Goal: Task Accomplishment & Management: Manage account settings

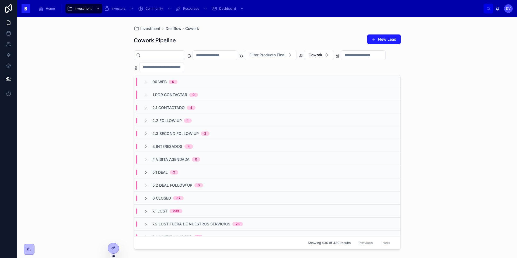
click at [181, 168] on div "5.1 Deal 2" at bounding box center [267, 172] width 266 height 13
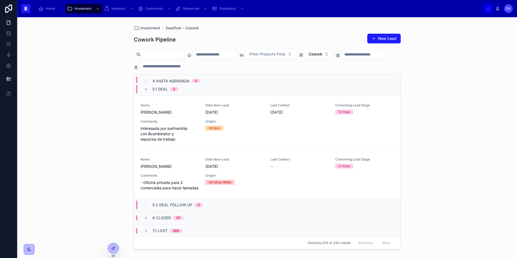
scroll to position [82, 0]
click at [173, 167] on span "[PERSON_NAME]" at bounding box center [170, 166] width 58 height 5
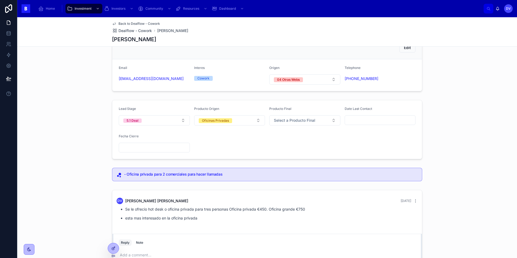
scroll to position [23, 0]
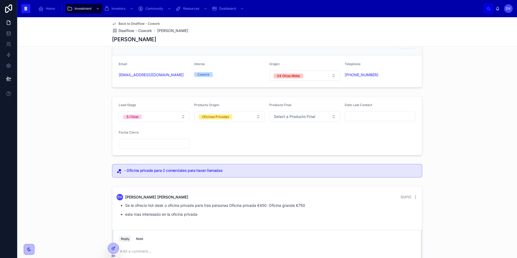
click at [363, 116] on input "text" at bounding box center [380, 117] width 71 height 8
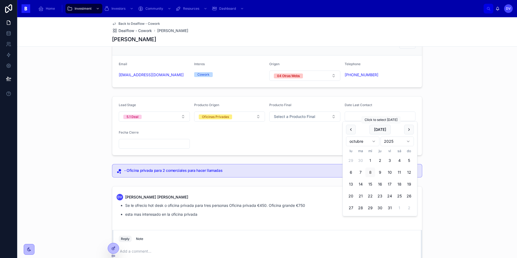
click at [383, 131] on button "[DATE]" at bounding box center [380, 130] width 21 height 10
click at [381, 159] on button "2" at bounding box center [380, 161] width 10 height 10
type input "*********"
click at [459, 117] on div "Lead Stage 5.1 Deal Producto Origen Oficinas Privadas Producto Final Select a P…" at bounding box center [267, 126] width 500 height 64
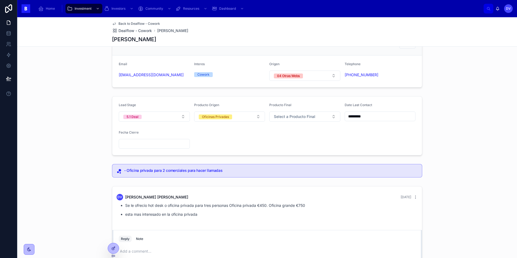
copy link "[PHONE_NUMBER]"
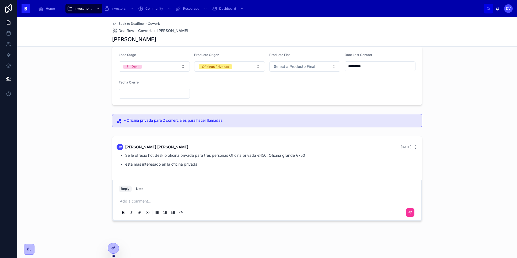
click at [126, 201] on p at bounding box center [268, 201] width 297 height 5
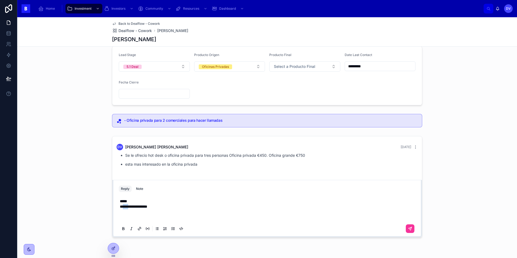
click at [123, 207] on span "**********" at bounding box center [133, 207] width 27 height 4
click at [411, 230] on icon at bounding box center [410, 229] width 4 height 4
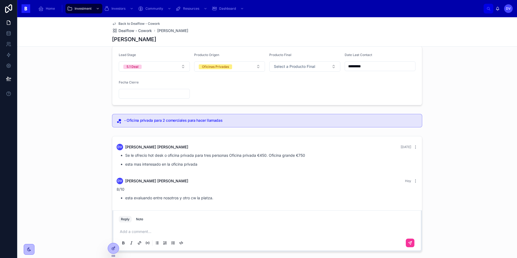
click at [374, 66] on input "*********" at bounding box center [380, 67] width 71 height 8
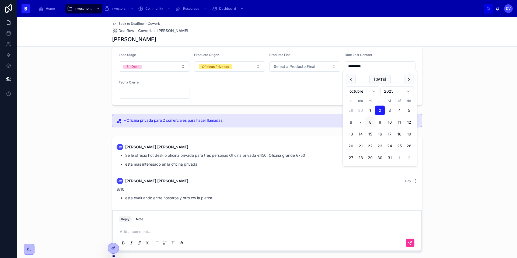
click at [370, 121] on button "8" at bounding box center [371, 122] width 10 height 10
type input "*********"
click at [315, 96] on form "Lead Stage 5.1 Deal Producto Origen Oficinas Privadas Producto Final Select a P…" at bounding box center [267, 75] width 310 height 59
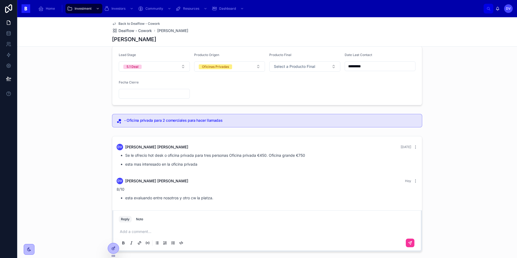
click at [183, 67] on button "5.1 Deal" at bounding box center [154, 66] width 71 height 10
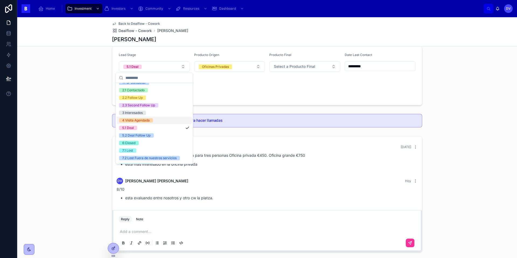
scroll to position [20, 0]
click at [161, 136] on div "5.2 Deal Follow Up" at bounding box center [154, 135] width 75 height 8
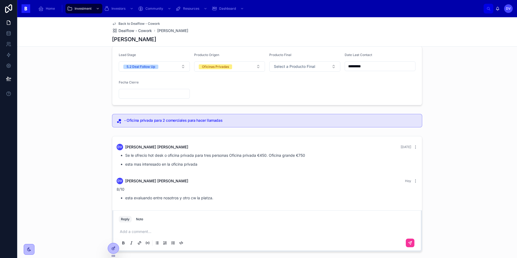
click at [134, 230] on p at bounding box center [268, 231] width 297 height 5
click at [412, 243] on icon at bounding box center [410, 243] width 4 height 4
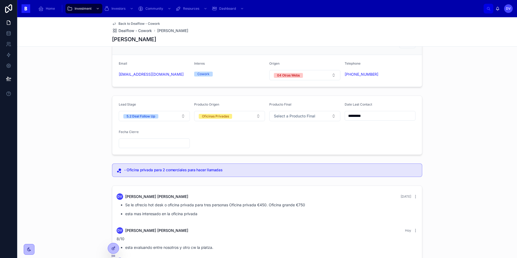
scroll to position [19, 0]
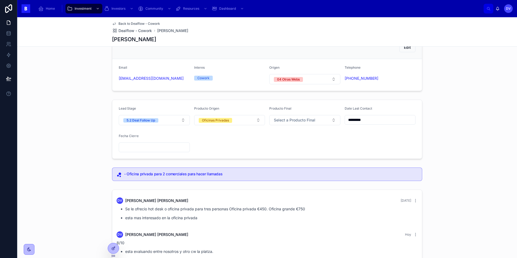
click at [134, 31] on span "Dealflow - Cowork" at bounding box center [135, 30] width 33 height 5
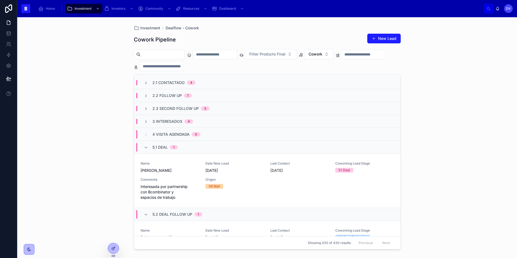
scroll to position [26, 0]
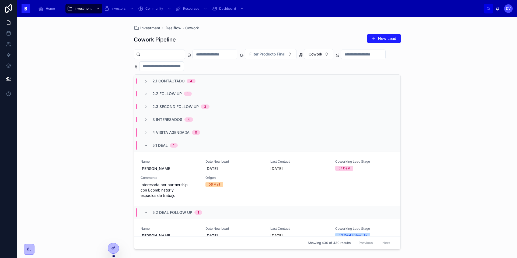
click at [200, 120] on div "3 Interesados 4" at bounding box center [267, 119] width 266 height 13
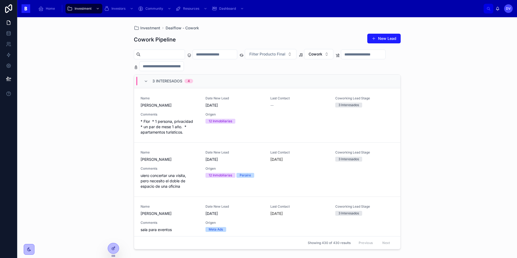
scroll to position [112, 0]
click at [189, 180] on span "uiero concertar una visita, pero necesito el doble de espacio de una oficina" at bounding box center [170, 182] width 58 height 16
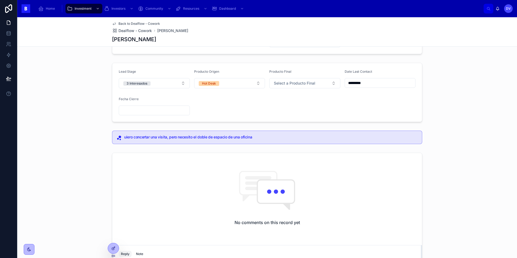
scroll to position [122, 0]
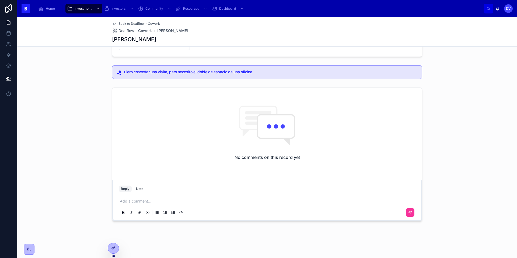
click at [138, 203] on p at bounding box center [268, 201] width 297 height 5
click at [215, 200] on span "**********" at bounding box center [168, 201] width 96 height 4
click at [158, 207] on p "**********" at bounding box center [268, 204] width 297 height 11
click at [413, 219] on button at bounding box center [410, 218] width 9 height 9
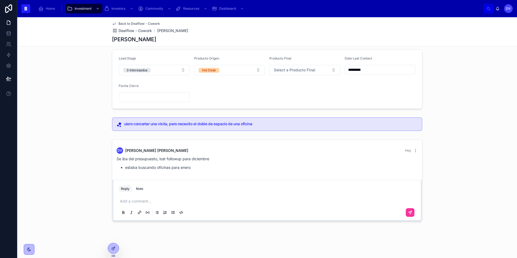
click at [163, 100] on input "text" at bounding box center [154, 97] width 71 height 8
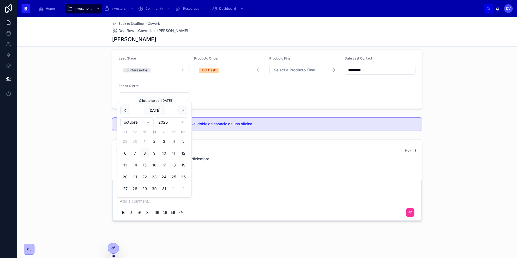
click at [156, 112] on button "[DATE]" at bounding box center [154, 111] width 21 height 10
type input "*********"
click at [182, 71] on button "3 Interesados" at bounding box center [154, 70] width 71 height 10
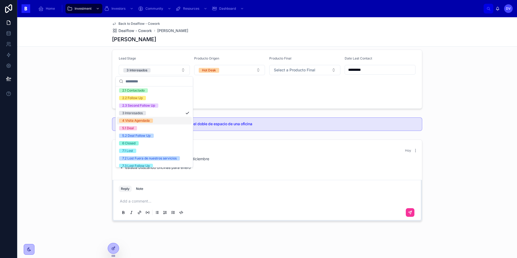
scroll to position [27, 0]
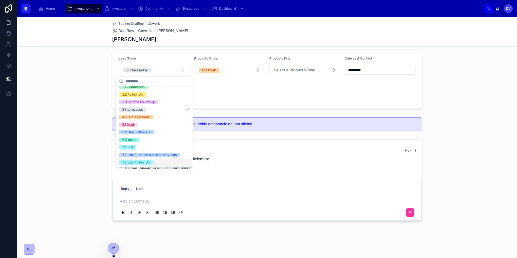
click at [153, 162] on span "7.3 Lost Follow Up" at bounding box center [136, 162] width 34 height 4
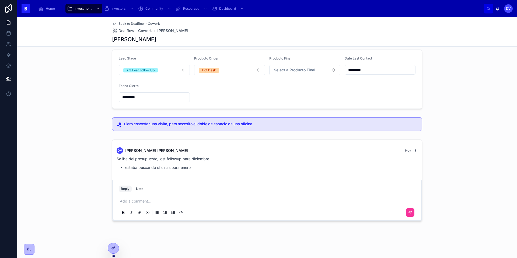
click at [143, 31] on span "Dealflow - Cowork" at bounding box center [135, 30] width 33 height 5
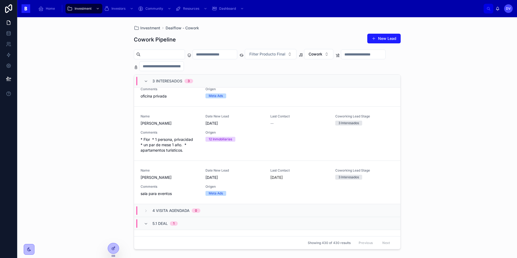
scroll to position [97, 0]
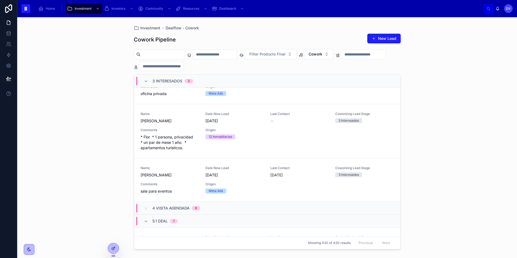
click at [186, 182] on span "Comments" at bounding box center [170, 184] width 58 height 4
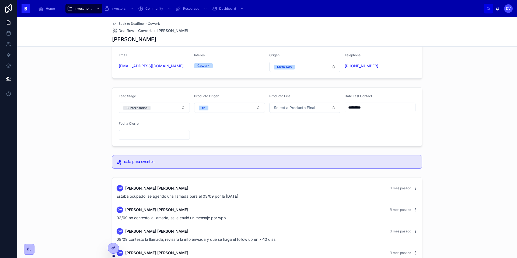
scroll to position [32, 0]
click at [181, 108] on button "3 Interesados" at bounding box center [154, 107] width 71 height 10
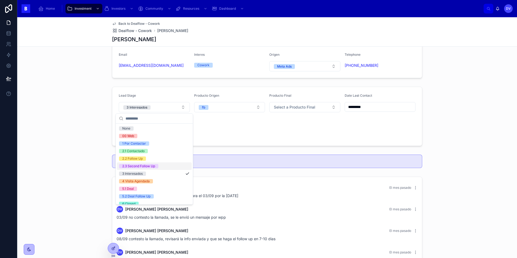
click at [161, 167] on div "2.3 Second Follow Up" at bounding box center [154, 166] width 75 height 8
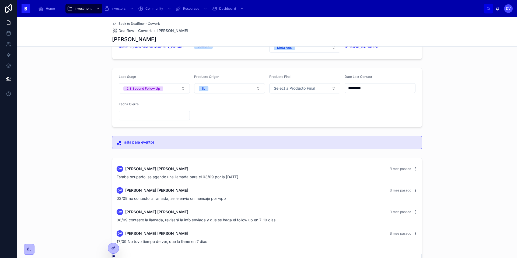
scroll to position [57, 0]
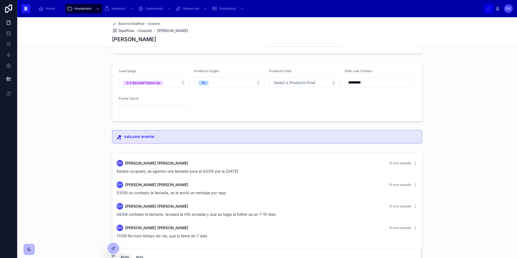
click at [374, 84] on input "*********" at bounding box center [380, 83] width 71 height 8
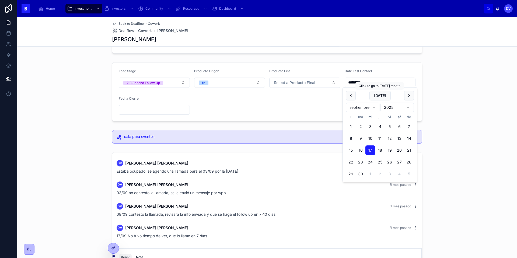
click at [381, 99] on button "[DATE]" at bounding box center [380, 96] width 21 height 10
click at [386, 96] on button "[DATE]" at bounding box center [380, 96] width 21 height 10
type input "*********"
click at [263, 105] on form "Lead Stage 2.3 Second Follow Up Producto Origen fb Producto Final Select a Prod…" at bounding box center [267, 92] width 310 height 59
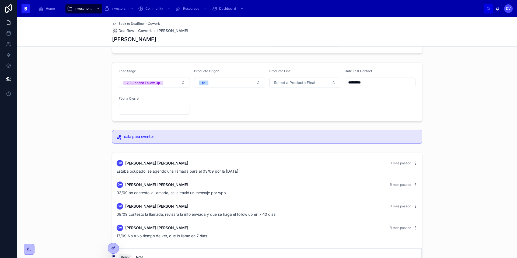
scroll to position [125, 0]
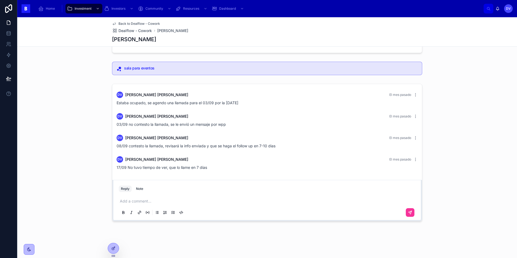
click at [127, 202] on p at bounding box center [268, 201] width 297 height 5
click at [128, 199] on p at bounding box center [268, 201] width 297 height 5
click at [147, 32] on span "Dealflow - Cowork" at bounding box center [135, 30] width 33 height 5
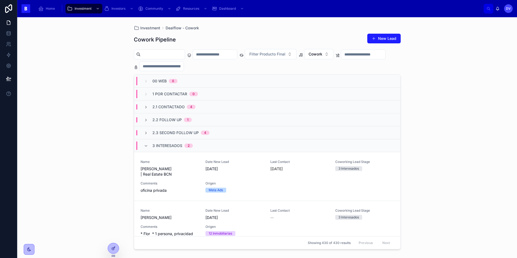
click at [168, 144] on span "3 Interesados" at bounding box center [167, 145] width 30 height 5
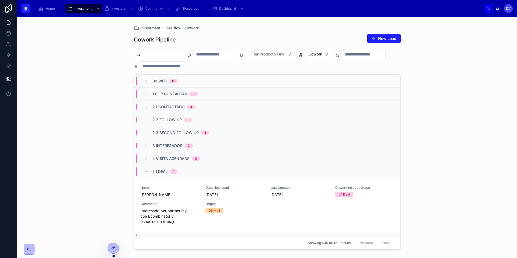
click at [173, 202] on span "Comments" at bounding box center [170, 204] width 58 height 4
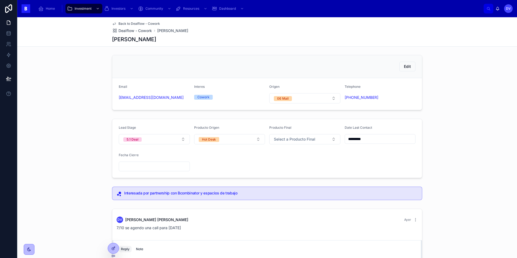
scroll to position [0, 0]
click at [144, 33] on span "Dealflow - Cowork" at bounding box center [135, 30] width 33 height 5
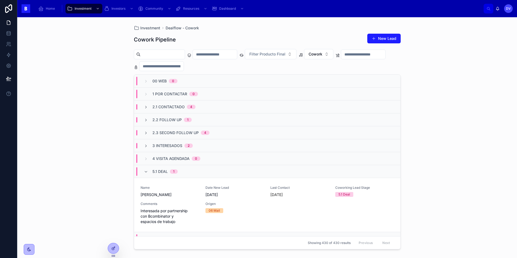
click at [160, 175] on div "5.1 Deal 1" at bounding box center [164, 171] width 25 height 9
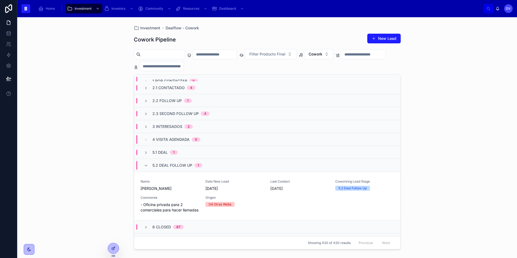
scroll to position [14, 0]
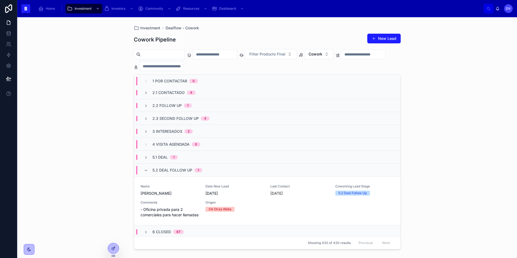
click at [165, 174] on div "5.2 Deal Follow Up 1" at bounding box center [177, 170] width 50 height 9
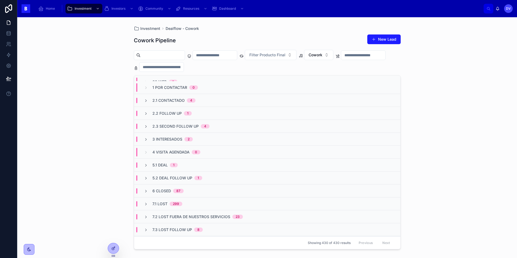
click at [188, 124] on span "2.3 Second Follow Up" at bounding box center [175, 126] width 46 height 5
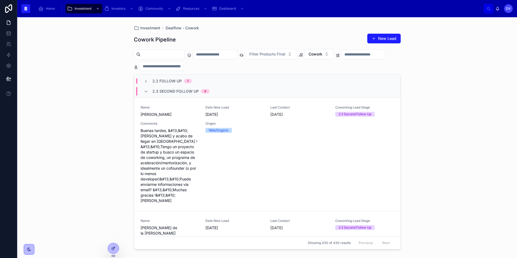
scroll to position [30, 0]
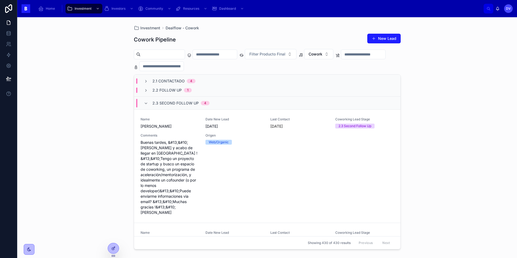
click at [209, 187] on div "Origen Web/Organic" at bounding box center [235, 174] width 58 height 82
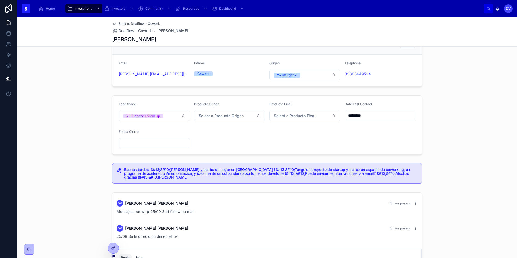
scroll to position [24, 0]
copy link "[PERSON_NAME][EMAIL_ADDRESS][DOMAIN_NAME]"
click at [367, 117] on input "*********" at bounding box center [380, 116] width 71 height 8
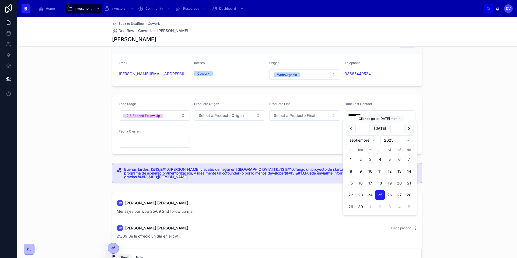
click at [379, 129] on button "[DATE]" at bounding box center [380, 129] width 21 height 10
click at [377, 128] on button "[DATE]" at bounding box center [380, 129] width 21 height 10
type input "*********"
click at [211, 149] on form "Lead Stage 2.3 Second Follow Up Producto Origen Select a Producto Origen Produc…" at bounding box center [267, 124] width 310 height 59
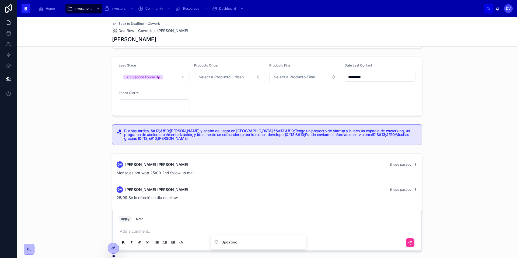
scroll to position [93, 0]
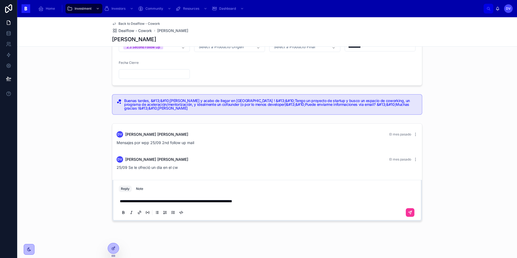
click at [412, 214] on icon at bounding box center [410, 212] width 4 height 4
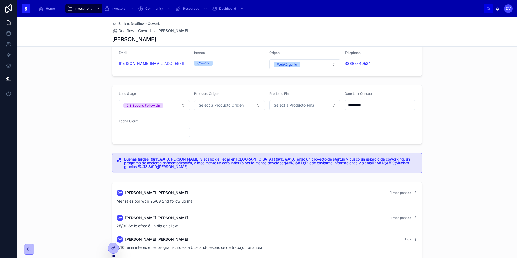
scroll to position [28, 0]
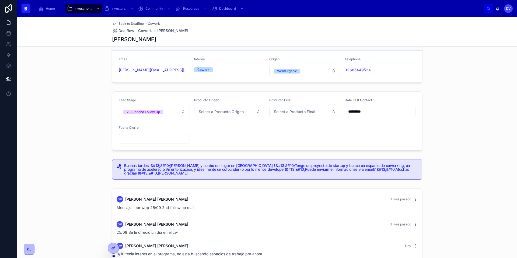
click at [159, 140] on input "text" at bounding box center [154, 139] width 71 height 8
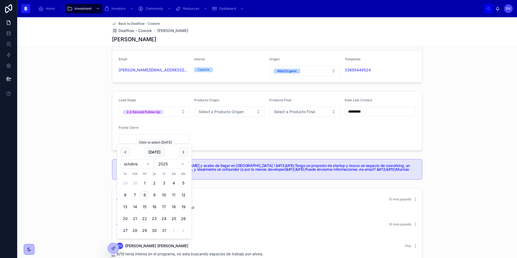
click at [157, 154] on button "[DATE]" at bounding box center [154, 152] width 21 height 10
type input "*********"
click at [182, 116] on button "2.3 Second Follow Up" at bounding box center [154, 112] width 71 height 10
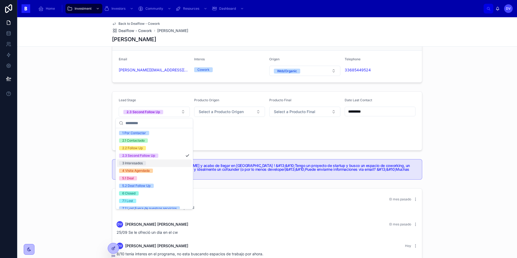
scroll to position [27, 0]
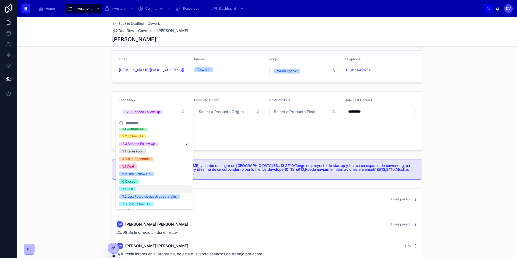
click at [158, 190] on div "7.1 Lost" at bounding box center [154, 189] width 75 height 8
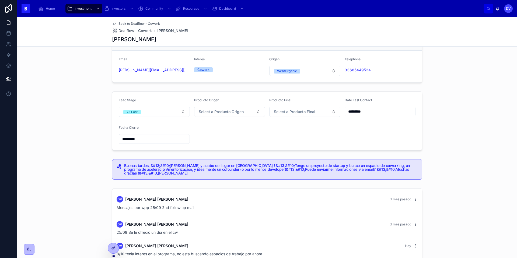
click at [145, 32] on span "Dealflow - Cowork" at bounding box center [135, 30] width 33 height 5
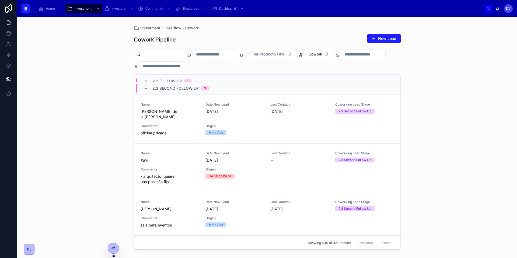
scroll to position [46, 0]
click at [199, 171] on div "Name [PERSON_NAME] Date New Lead [DATE] Last Contact -- Coworking Lead Stage 2.…" at bounding box center [268, 166] width 254 height 33
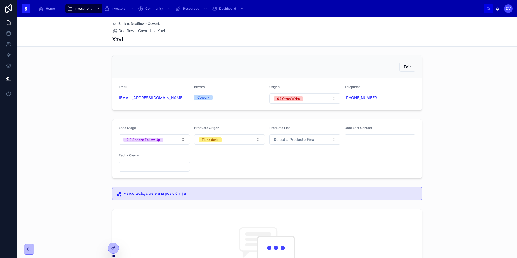
click at [363, 143] on input "text" at bounding box center [380, 140] width 71 height 8
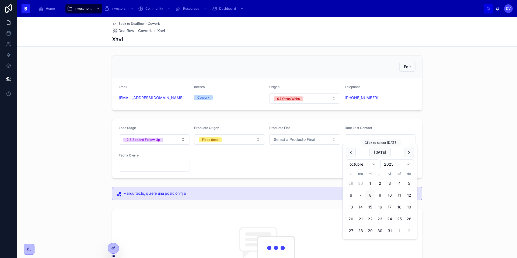
click at [376, 150] on button "[DATE]" at bounding box center [380, 153] width 21 height 10
type input "*********"
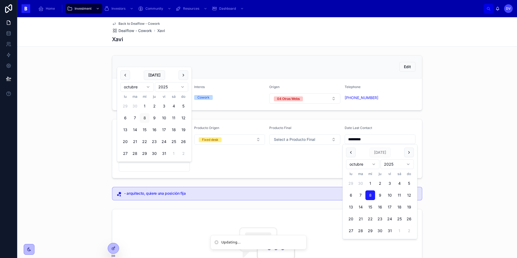
click at [160, 168] on input "text" at bounding box center [154, 167] width 71 height 8
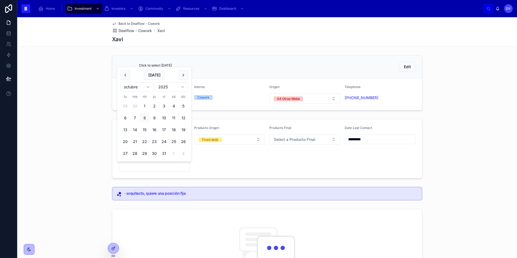
click at [154, 74] on button "[DATE]" at bounding box center [154, 75] width 21 height 10
type input "*********"
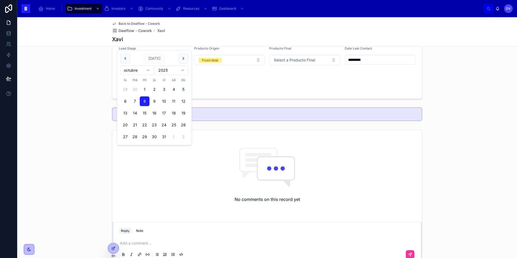
scroll to position [122, 0]
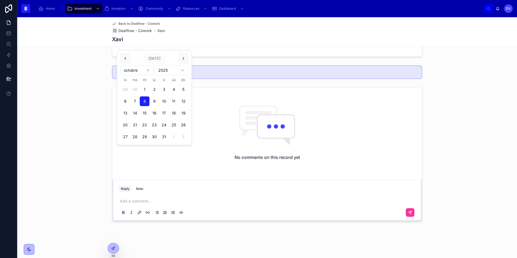
click at [126, 206] on div "Add a comment..." at bounding box center [267, 206] width 297 height 23
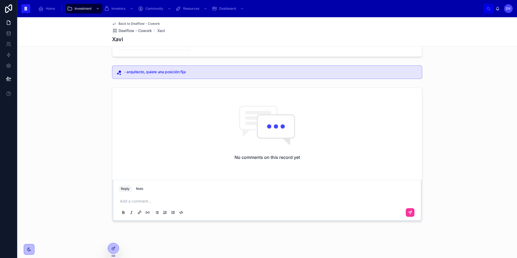
click at [124, 202] on p at bounding box center [268, 201] width 297 height 5
click at [411, 215] on button at bounding box center [410, 212] width 9 height 9
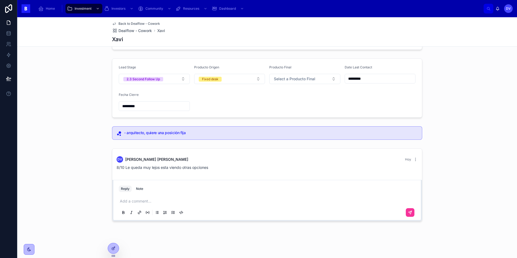
scroll to position [0, 0]
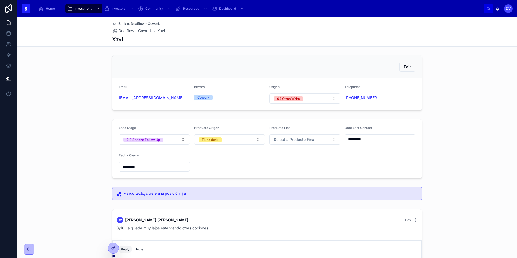
click at [167, 139] on button "2.3 Second Follow Up" at bounding box center [154, 139] width 71 height 10
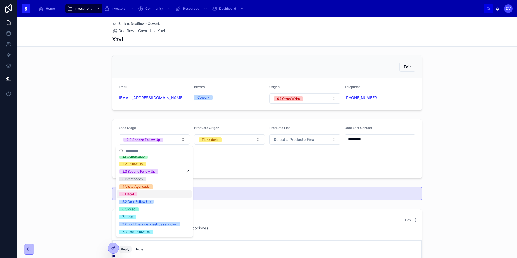
scroll to position [27, 0]
click at [136, 216] on span "7.1 Lost" at bounding box center [127, 217] width 17 height 4
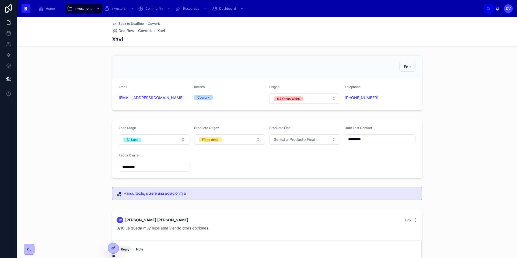
click at [149, 32] on span "Dealflow - Cowork" at bounding box center [135, 30] width 33 height 5
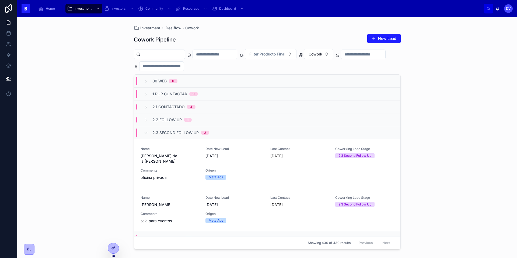
click at [168, 58] on input "text" at bounding box center [163, 55] width 44 height 8
type input "*****"
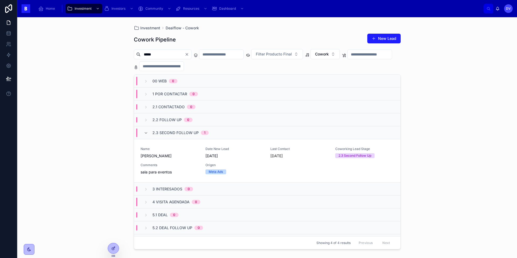
click at [171, 166] on span "Comments" at bounding box center [170, 165] width 58 height 4
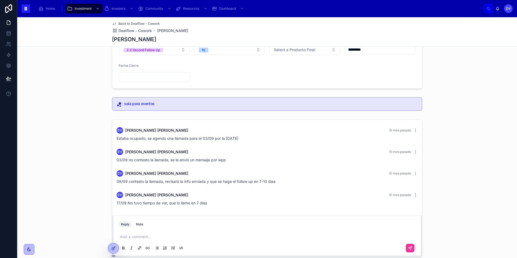
scroll to position [125, 0]
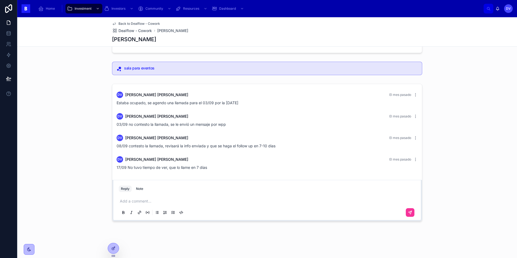
click at [134, 203] on p at bounding box center [268, 201] width 297 height 5
click at [124, 200] on p at bounding box center [268, 201] width 297 height 5
click at [125, 201] on p at bounding box center [268, 201] width 297 height 5
drag, startPoint x: 155, startPoint y: 202, endPoint x: 127, endPoint y: 199, distance: 27.9
click at [127, 199] on p "**********" at bounding box center [268, 201] width 297 height 5
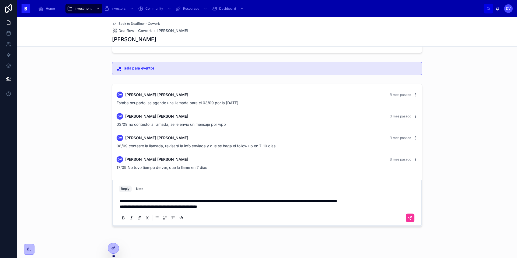
click at [413, 219] on button at bounding box center [410, 218] width 9 height 9
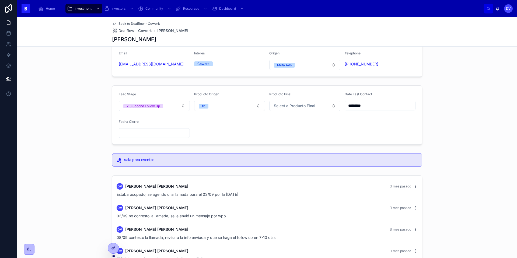
scroll to position [30, 0]
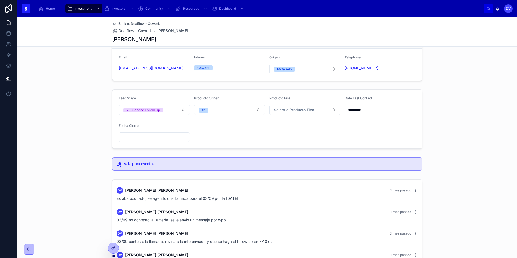
click at [378, 109] on input "*********" at bounding box center [380, 110] width 71 height 8
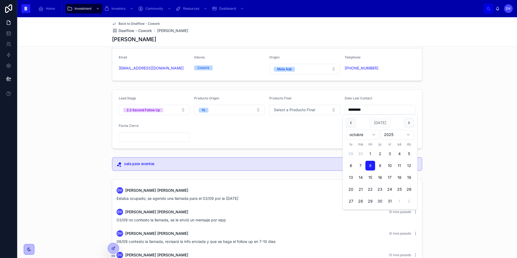
click at [381, 155] on button "2" at bounding box center [380, 154] width 10 height 10
type input "*********"
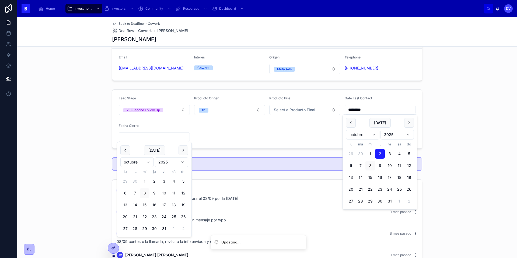
click at [152, 139] on input "text" at bounding box center [154, 137] width 71 height 8
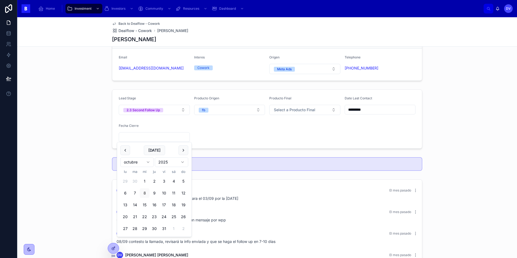
click at [145, 192] on button "8" at bounding box center [145, 193] width 10 height 10
type input "*********"
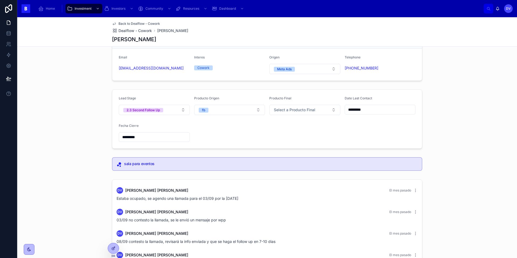
click at [175, 112] on button "2.3 Second Follow Up" at bounding box center [154, 110] width 71 height 10
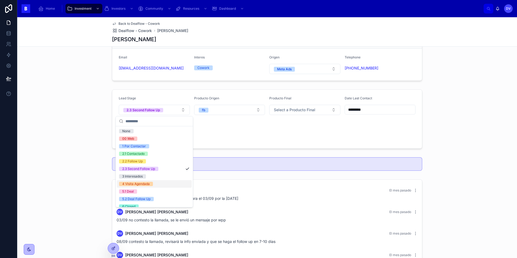
scroll to position [27, 0]
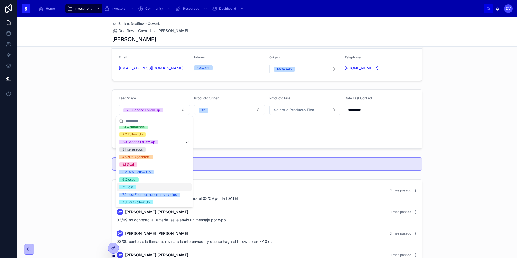
click at [134, 188] on span "7.1 Lost" at bounding box center [127, 187] width 17 height 4
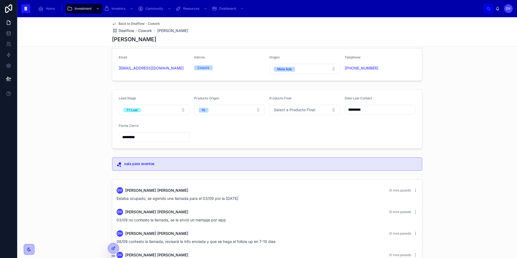
click at [142, 32] on span "Dealflow - Cowork" at bounding box center [135, 30] width 33 height 5
